Goal: Task Accomplishment & Management: Complete application form

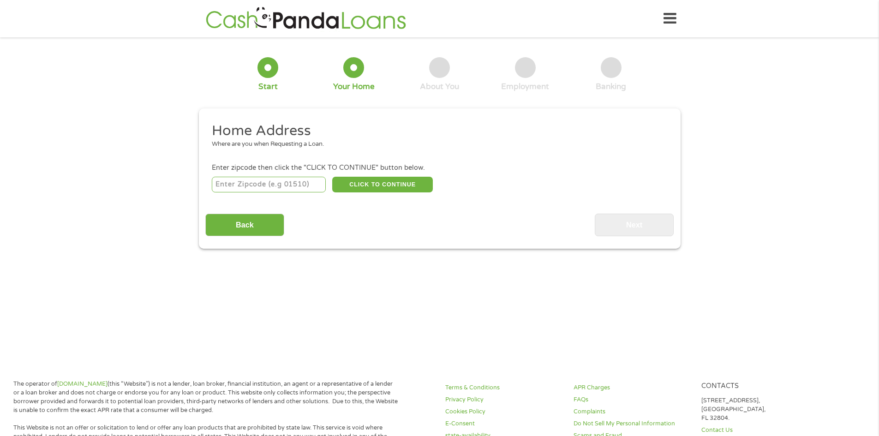
click at [244, 185] on input "number" at bounding box center [269, 185] width 114 height 16
type input "75119"
select select "[US_STATE]"
click at [402, 181] on button "CLICK TO CONTINUE" at bounding box center [382, 185] width 101 height 16
type input "75119"
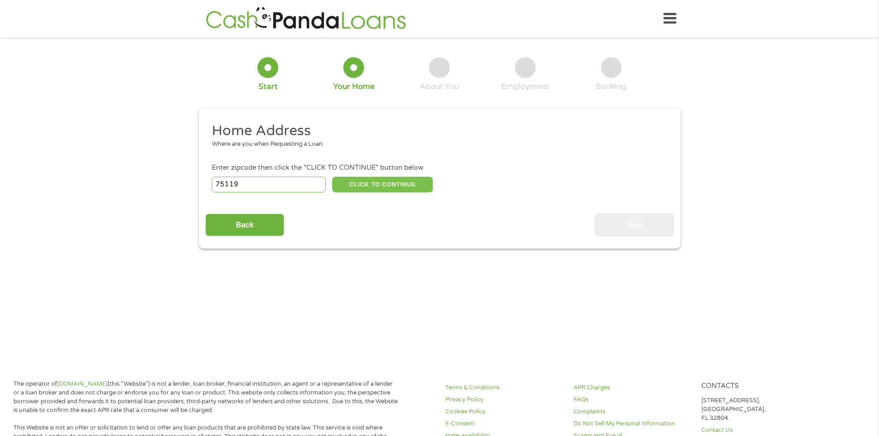
type input "[PERSON_NAME]"
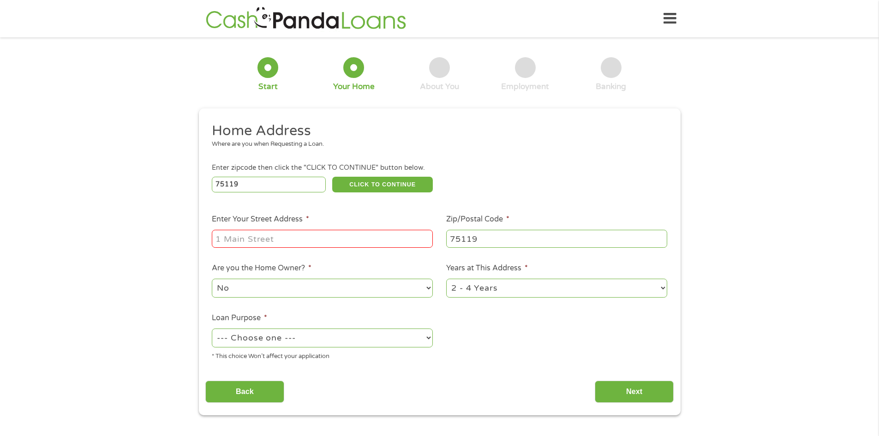
click at [287, 235] on input "Enter Your Street Address *" at bounding box center [322, 239] width 221 height 18
type input "[STREET_ADDRESS][PERSON_NAME]"
click at [346, 296] on ul "Home Address Where are you when Requesting a Loan. Enter zipcode then click the…" at bounding box center [439, 245] width 468 height 246
drag, startPoint x: 340, startPoint y: 292, endPoint x: 328, endPoint y: 295, distance: 12.2
click at [340, 292] on select "No Yes" at bounding box center [322, 288] width 221 height 19
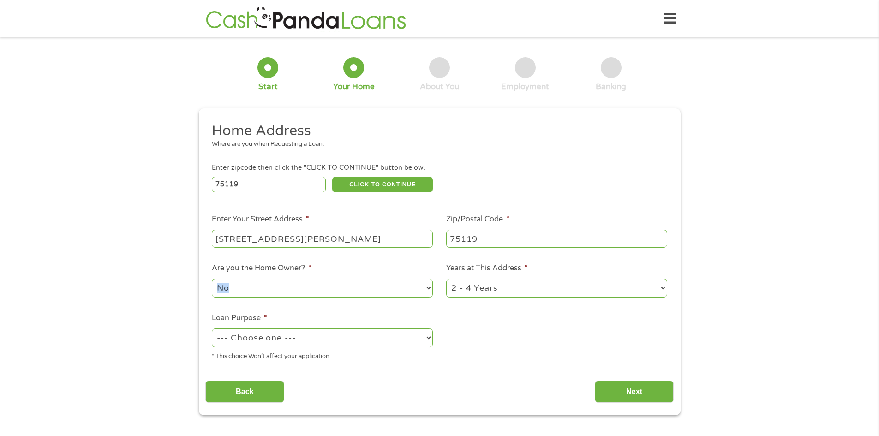
click at [212, 279] on select "No Yes" at bounding box center [322, 288] width 221 height 19
click at [263, 297] on select "No Yes" at bounding box center [322, 288] width 221 height 19
select select "yes"
click at [212, 279] on select "No Yes" at bounding box center [322, 288] width 221 height 19
click at [276, 334] on select "--- Choose one --- Pay Bills Debt Consolidation Home Improvement Major Purchase…" at bounding box center [322, 337] width 221 height 19
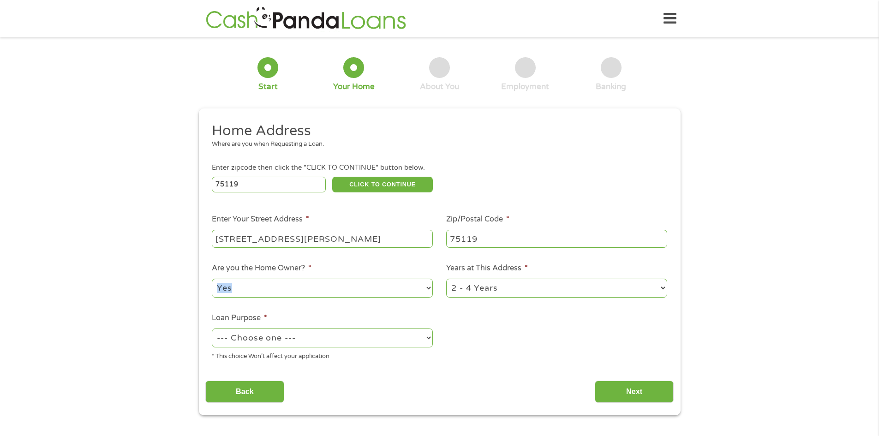
select select "paybills"
click at [212, 328] on select "--- Choose one --- Pay Bills Debt Consolidation Home Improvement Major Purchase…" at bounding box center [322, 337] width 221 height 19
click at [545, 288] on select "1 Year or less 1 - 2 Years 2 - 4 Years Over 4 Years" at bounding box center [556, 288] width 221 height 19
select select "60months"
click at [446, 279] on select "1 Year or less 1 - 2 Years 2 - 4 Years Over 4 Years" at bounding box center [556, 288] width 221 height 19
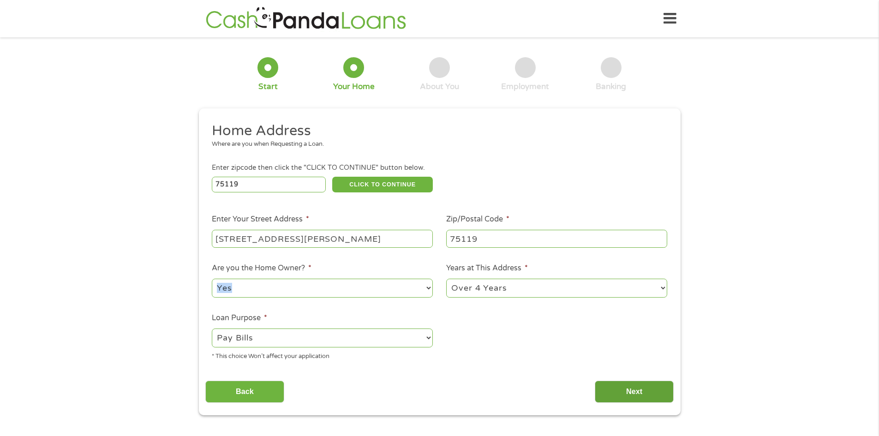
click at [612, 388] on input "Next" at bounding box center [634, 392] width 79 height 23
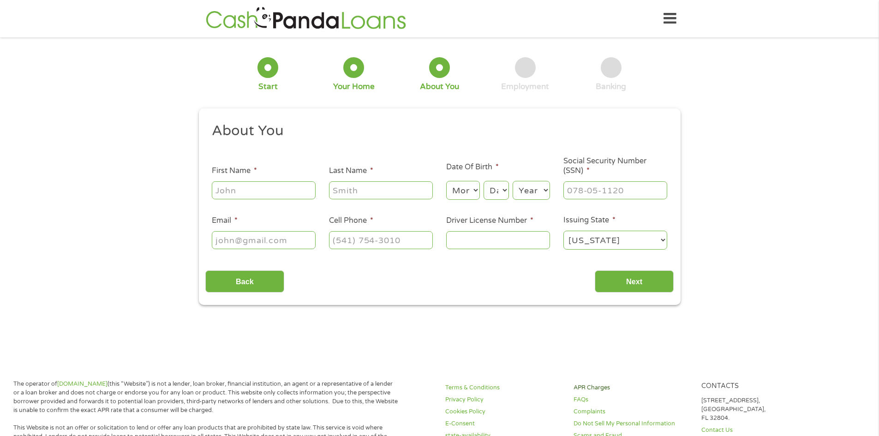
scroll to position [4, 4]
click at [282, 191] on input "First Name *" at bounding box center [264, 190] width 104 height 18
type input "Loni"
type input "[PERSON_NAME]"
type input "[EMAIL_ADDRESS][DOMAIN_NAME]"
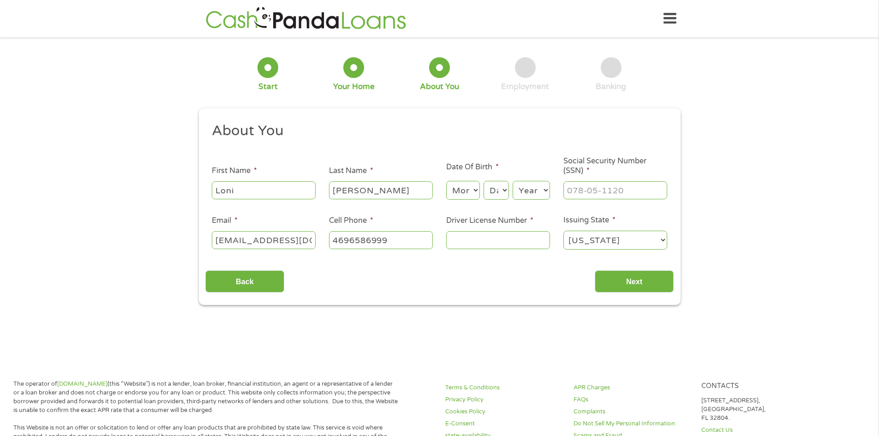
type input "[PHONE_NUMBER]"
click at [462, 192] on select "Month 1 2 3 4 5 6 7 8 9 10 11 12" at bounding box center [463, 190] width 34 height 19
select select "10"
click at [446, 181] on select "Month 1 2 3 4 5 6 7 8 9 10 11 12" at bounding box center [463, 190] width 34 height 19
click at [496, 194] on select "Day 1 2 3 4 5 6 7 8 9 10 11 12 13 14 15 16 17 18 19 20 21 22 23 24 25 26 27 28 …" at bounding box center [495, 190] width 25 height 19
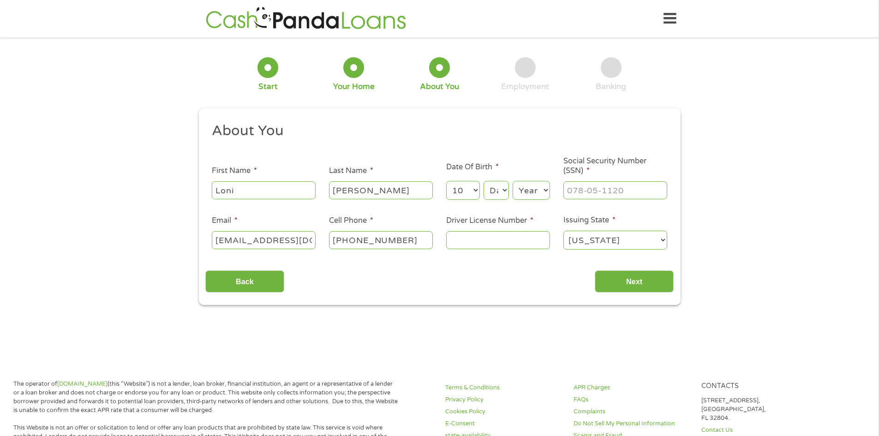
select select "23"
click at [483, 181] on select "Day 1 2 3 4 5 6 7 8 9 10 11 12 13 14 15 16 17 18 19 20 21 22 23 24 25 26 27 28 …" at bounding box center [495, 190] width 25 height 19
click at [524, 190] on select "Year [DATE] 2006 2005 2004 2003 2002 2001 2000 1999 1998 1997 1996 1995 1994 19…" at bounding box center [531, 190] width 37 height 19
select select "1983"
click at [513, 181] on select "Year [DATE] 2006 2005 2004 2003 2002 2001 2000 1999 1998 1997 1996 1995 1994 19…" at bounding box center [531, 190] width 37 height 19
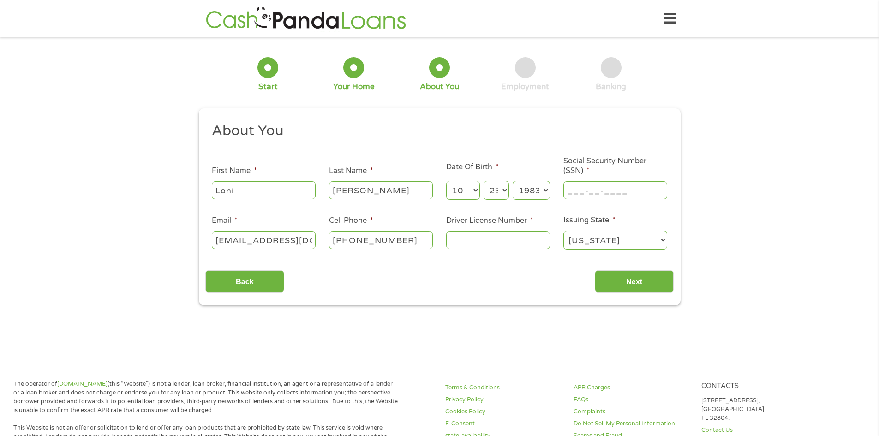
click at [577, 187] on input "___-__-____" at bounding box center [615, 190] width 104 height 18
type input "464-91-1882"
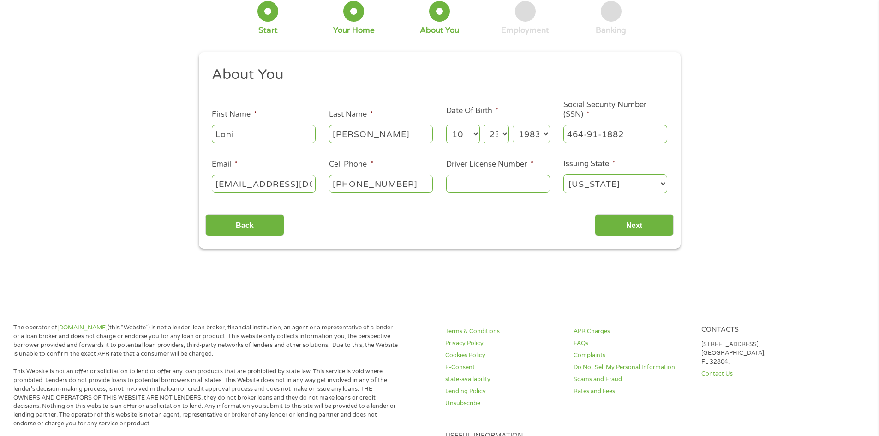
scroll to position [46, 0]
